Goal: Information Seeking & Learning: Learn about a topic

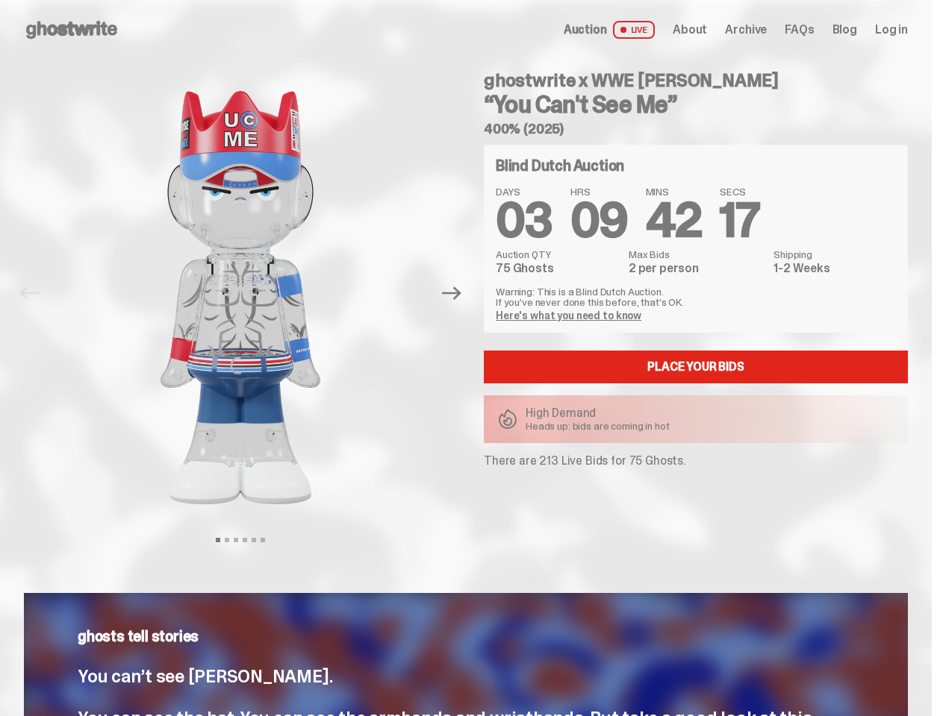
click at [471, 358] on div "ghostwrite x WWE [PERSON_NAME] “You Can't See Me” 400% (2025) Blind Dutch Aucti…" at bounding box center [687, 294] width 442 height 468
click at [249, 293] on img at bounding box center [240, 298] width 381 height 476
click at [457, 293] on icon "Next" at bounding box center [451, 293] width 19 height 13
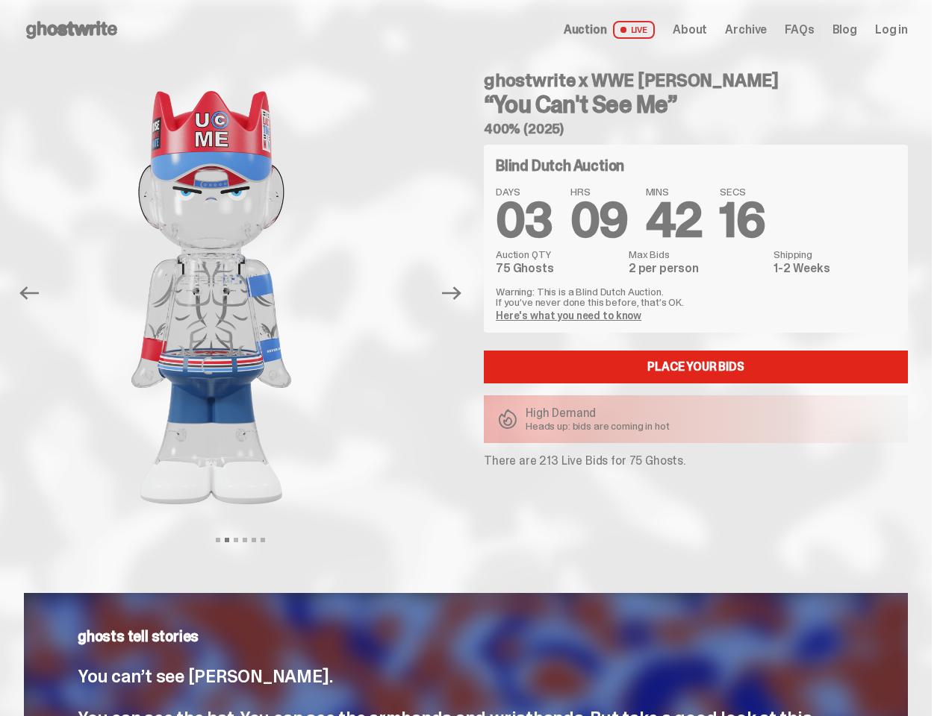
click at [0, 76] on div "ghostwrite x WWE [PERSON_NAME] “You Can't See Me” 400% (2025) Previous Next Vie…" at bounding box center [465, 309] width 931 height 498
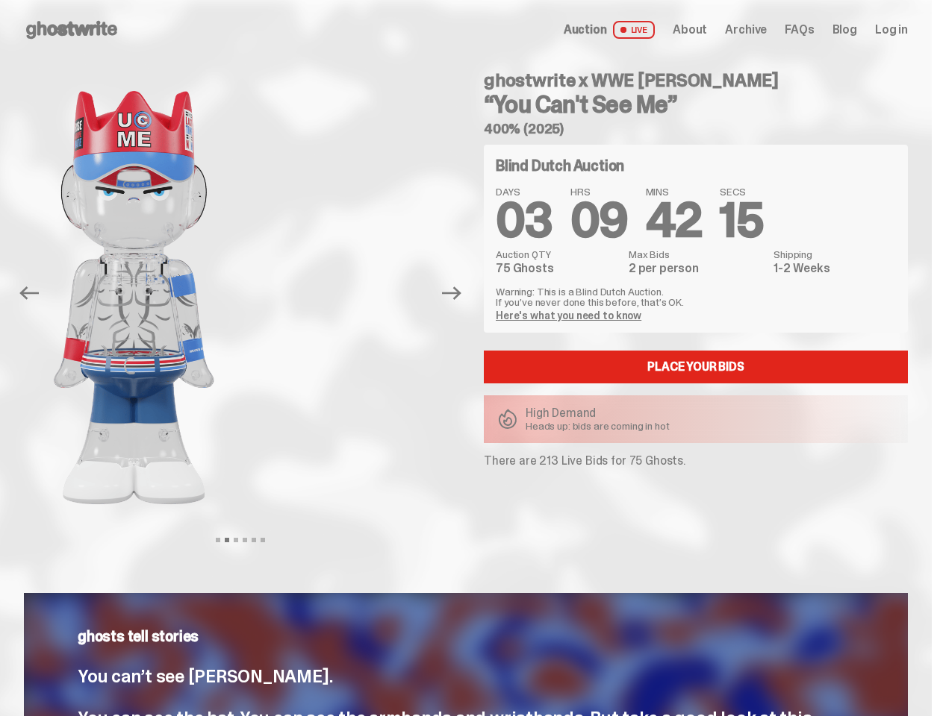
click at [570, 316] on link "Here's what you need to know" at bounding box center [569, 315] width 146 height 13
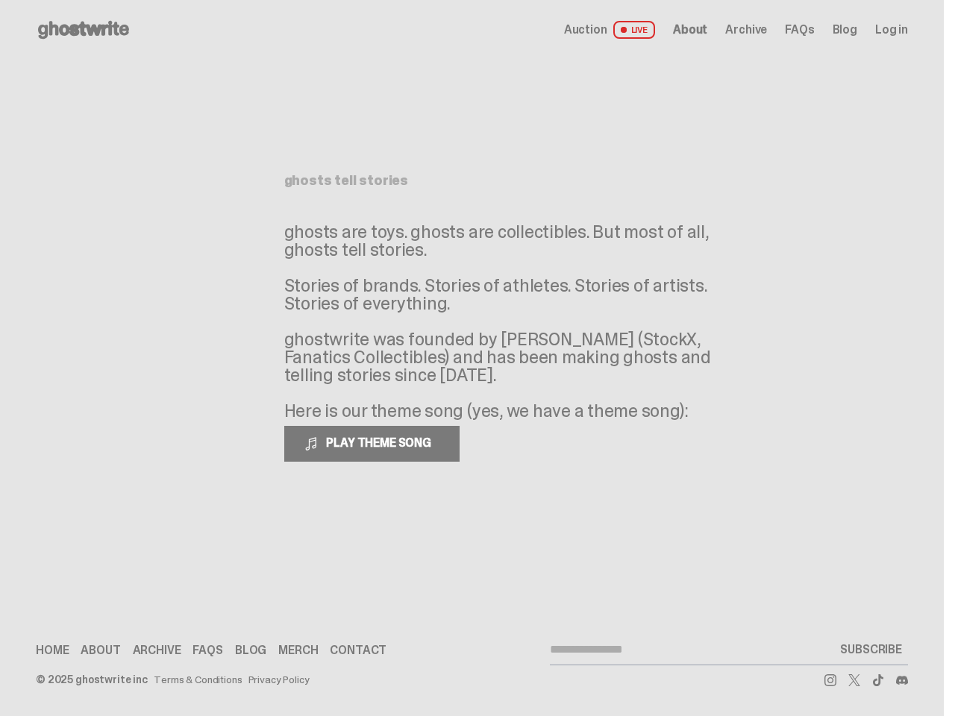
click at [471, 358] on p "ghosts are toys. ghosts are collectibles. But most of all, ghosts tell stories.…" at bounding box center [508, 321] width 448 height 197
